Goal: Transaction & Acquisition: Subscribe to service/newsletter

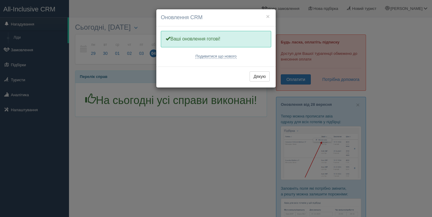
click at [270, 16] on h4 "Оновлення CRM" at bounding box center [216, 18] width 110 height 8
click at [267, 16] on button "×" at bounding box center [268, 16] width 4 height 6
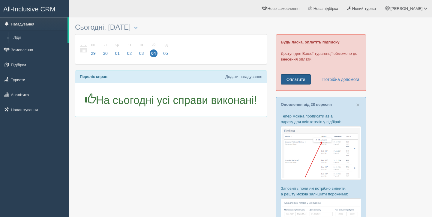
click at [300, 78] on link "Оплатити" at bounding box center [296, 79] width 30 height 10
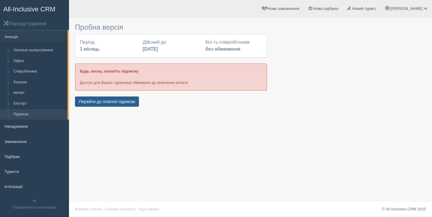
click at [129, 100] on button "Перейти до платної підписки" at bounding box center [107, 102] width 64 height 10
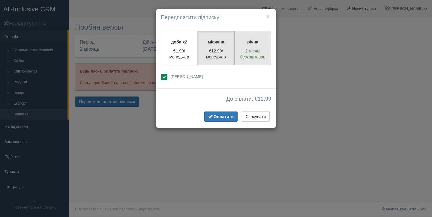
click at [248, 55] on p "2 місяці безкоштовно" at bounding box center [252, 54] width 29 height 12
radio input "true"
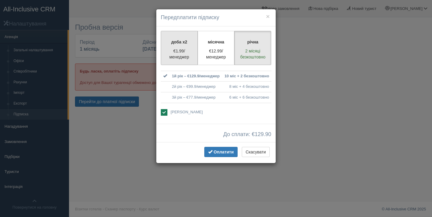
click at [190, 56] on p "€1.99/менеджер" at bounding box center [179, 54] width 29 height 12
radio input "true"
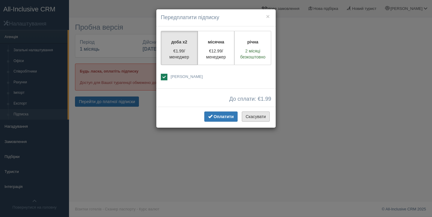
click at [265, 118] on button "Скасувати" at bounding box center [256, 117] width 28 height 10
